Goal: Task Accomplishment & Management: Use online tool/utility

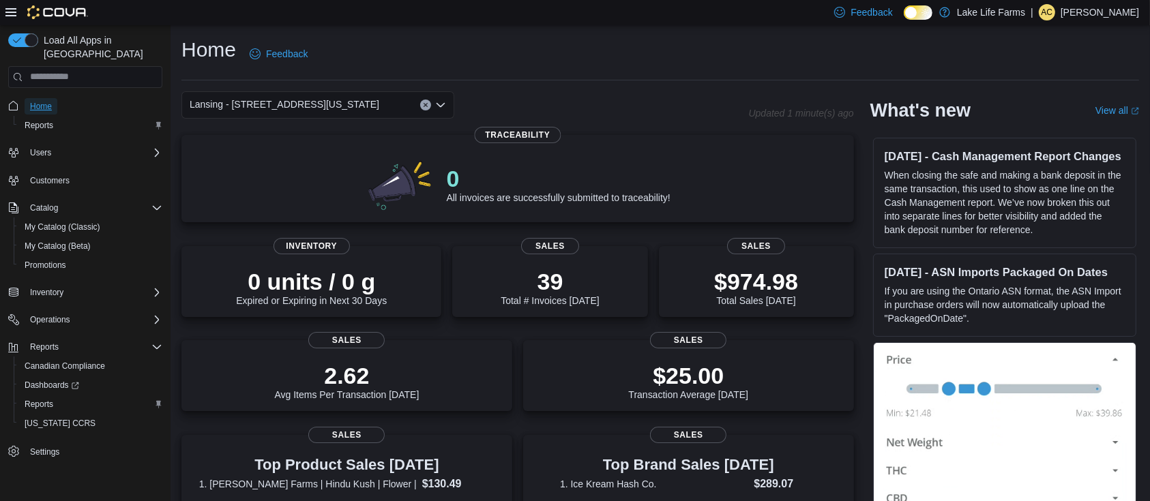
click at [44, 101] on span "Home" at bounding box center [41, 106] width 22 height 11
click at [47, 120] on span "Reports" at bounding box center [39, 125] width 29 height 11
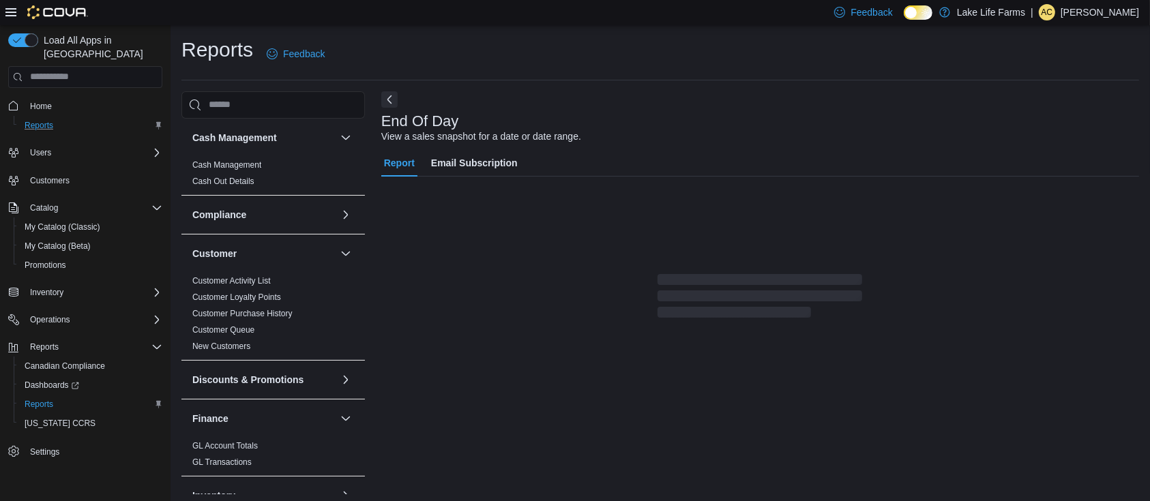
scroll to position [4, 0]
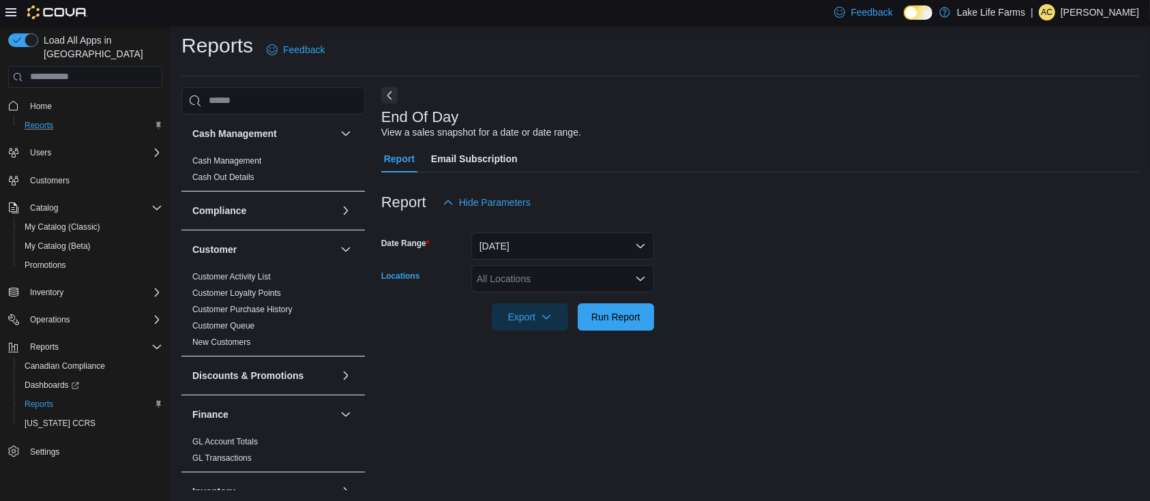
click at [640, 280] on icon "Open list of options" at bounding box center [640, 278] width 8 height 4
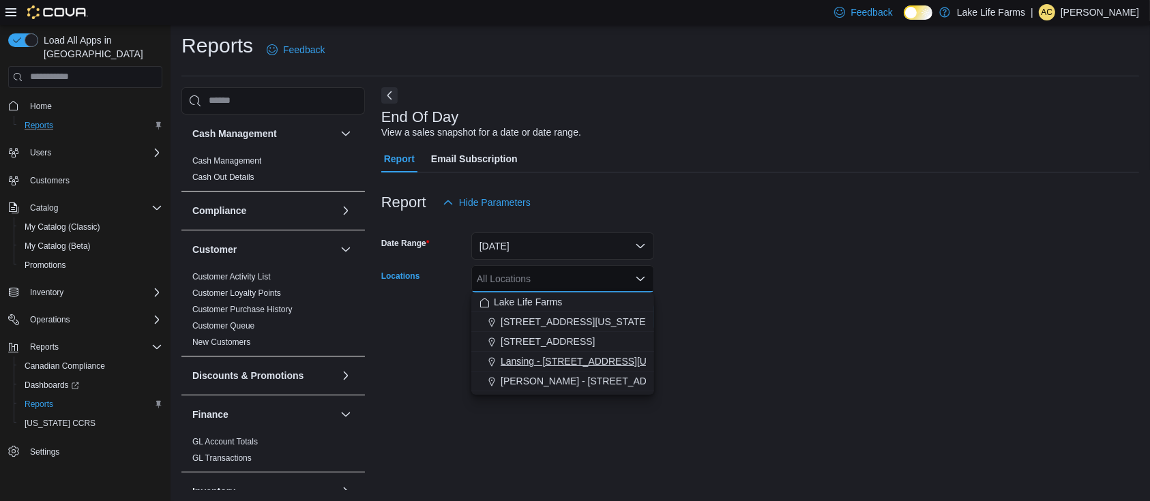
click at [602, 357] on span "Lansing - [STREET_ADDRESS][US_STATE]" at bounding box center [596, 362] width 190 height 14
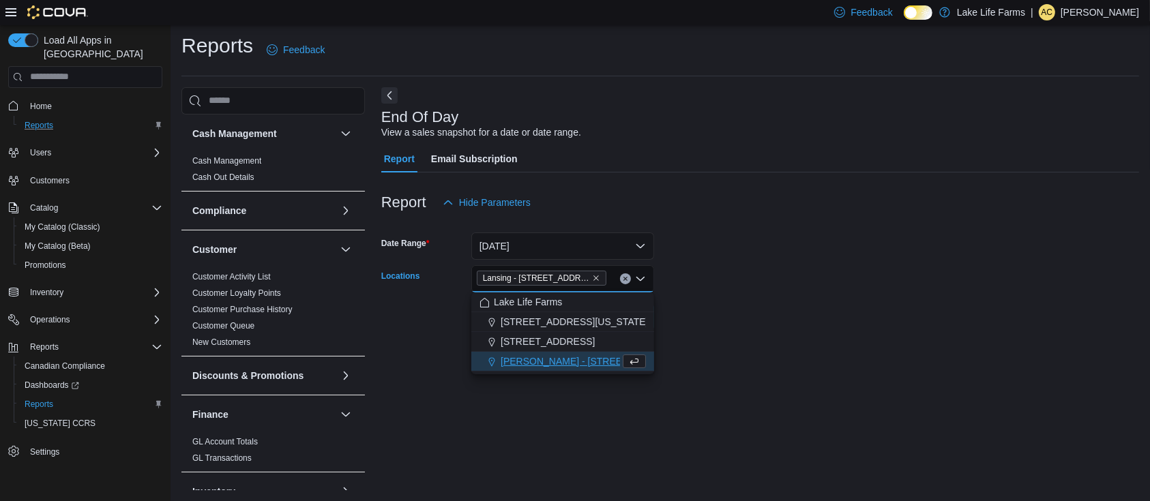
click at [894, 305] on form "Date Range [DATE] Locations [GEOGRAPHIC_DATA] - [STREET_ADDRESS][US_STATE] Comb…" at bounding box center [760, 273] width 758 height 115
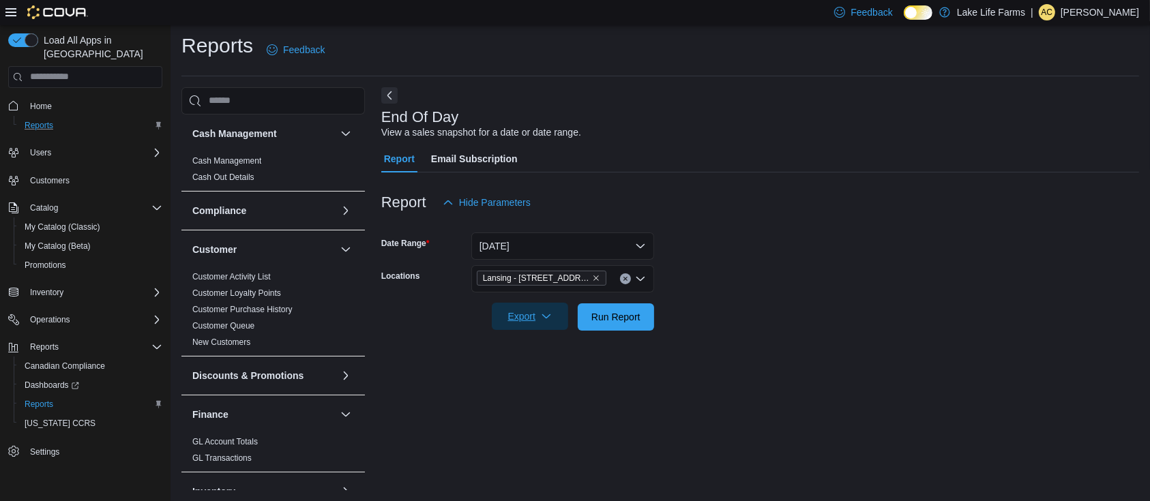
click at [524, 317] on span "Export" at bounding box center [530, 316] width 60 height 27
click at [537, 364] on button "Export to Pdf" at bounding box center [532, 371] width 78 height 27
